Goal: Information Seeking & Learning: Learn about a topic

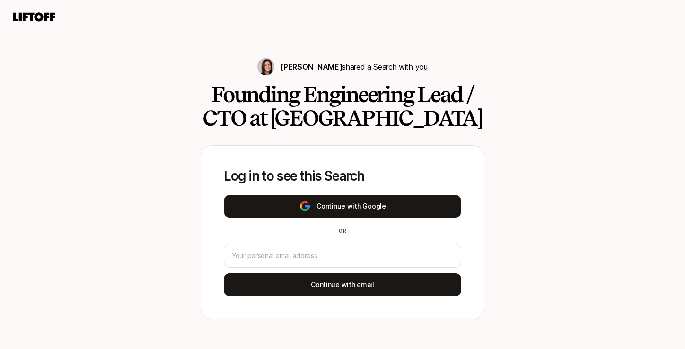
click at [309, 197] on button "Continue with Google" at bounding box center [342, 206] width 237 height 23
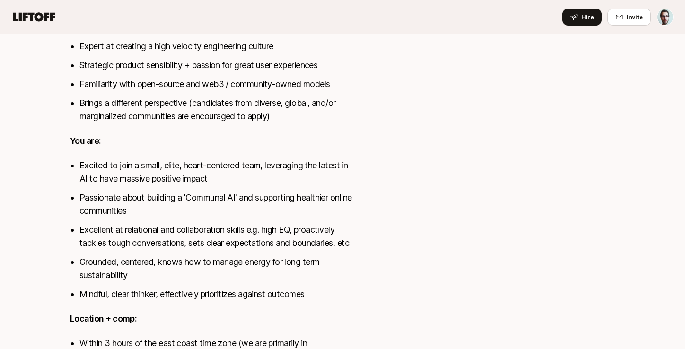
scroll to position [631, 0]
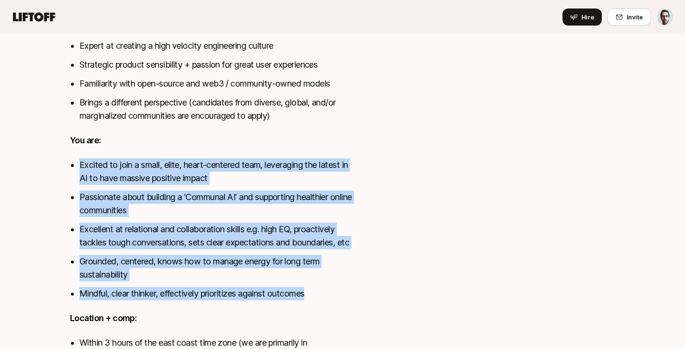
drag, startPoint x: 256, startPoint y: 146, endPoint x: 321, endPoint y: 297, distance: 164.5
click at [321, 298] on div "Private group apps such as WhatsApp, Discord, Signal, etc. have exploded in pop…" at bounding box center [214, 58] width 288 height 696
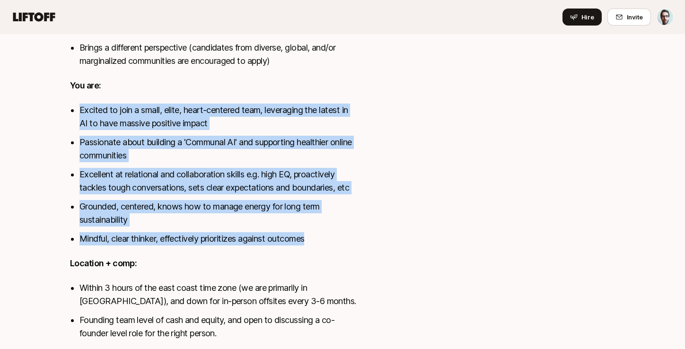
scroll to position [718, 0]
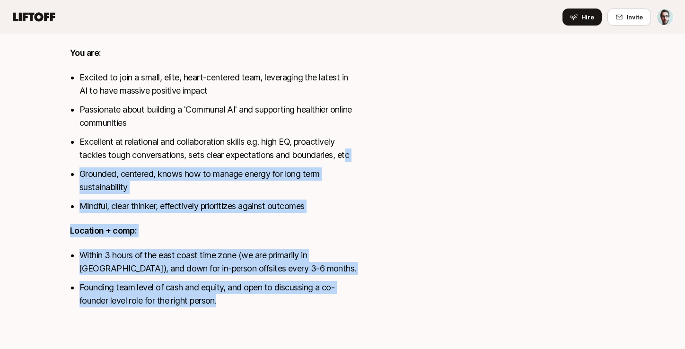
drag, startPoint x: 311, startPoint y: 308, endPoint x: 349, endPoint y: 151, distance: 162.0
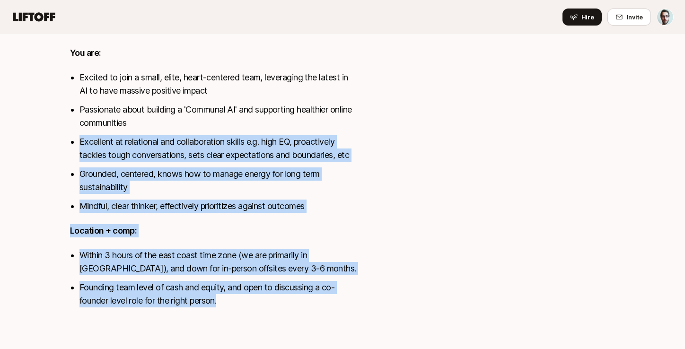
drag, startPoint x: 288, startPoint y: 126, endPoint x: 344, endPoint y: 312, distance: 194.1
drag, startPoint x: 344, startPoint y: 312, endPoint x: 366, endPoint y: 122, distance: 191.5
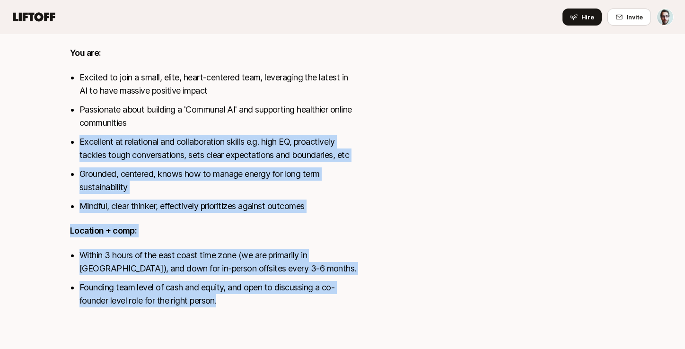
drag, startPoint x: 366, startPoint y: 122, endPoint x: 377, endPoint y: 319, distance: 197.6
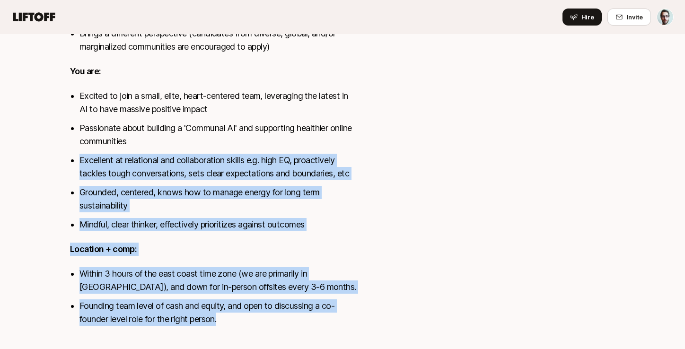
scroll to position [698, 0]
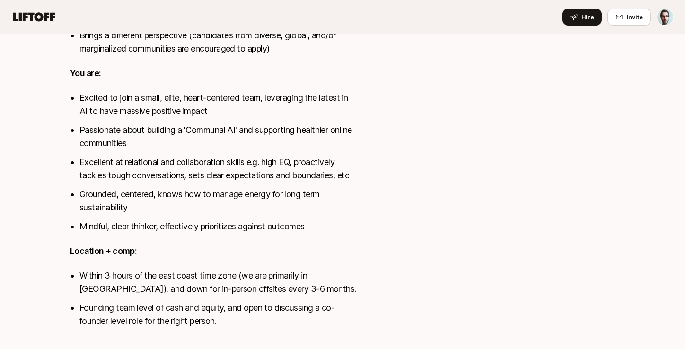
click at [327, 253] on p "Location + comp:" at bounding box center [214, 251] width 288 height 13
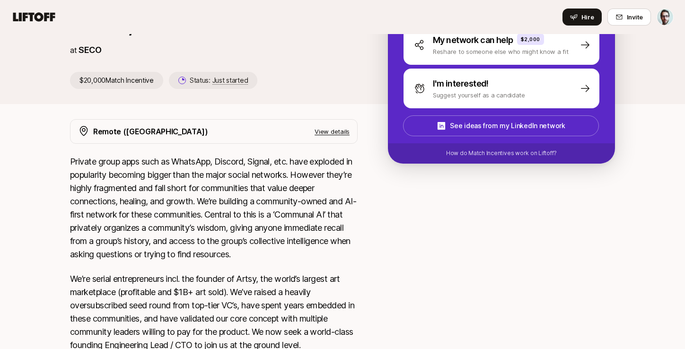
scroll to position [0, 0]
